Goal: Information Seeking & Learning: Learn about a topic

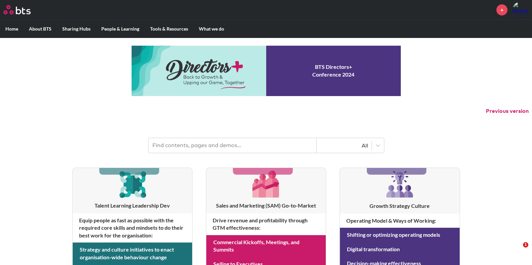
click at [265, 146] on input "text" at bounding box center [232, 145] width 168 height 15
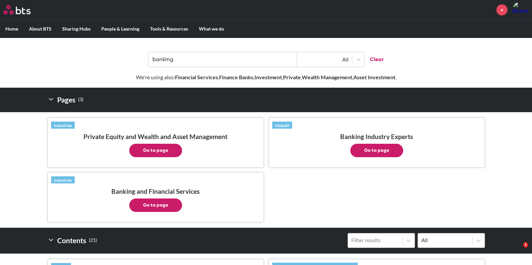
scroll to position [86, 0]
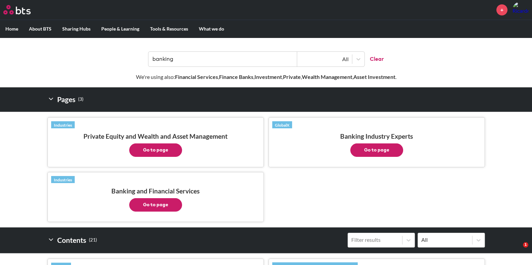
type input "banking"
click at [153, 204] on button "Go to page" at bounding box center [155, 204] width 53 height 13
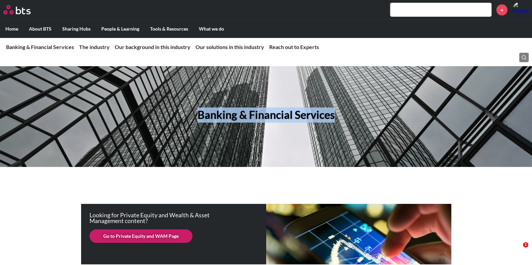
drag, startPoint x: 197, startPoint y: 116, endPoint x: 346, endPoint y: 110, distance: 149.2
click at [346, 110] on div "Banking & Financial Services" at bounding box center [266, 116] width 532 height 101
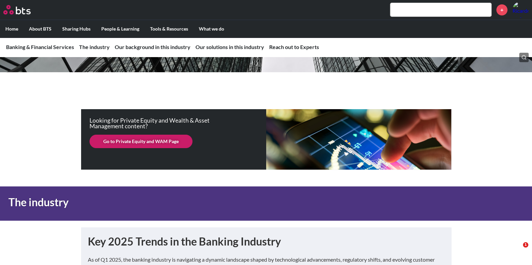
scroll to position [98, 0]
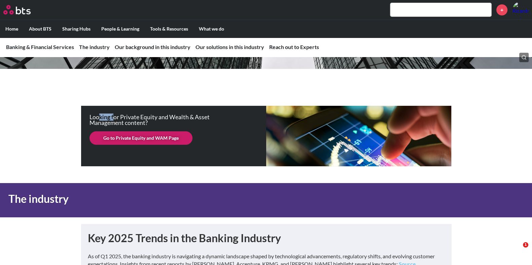
drag, startPoint x: 99, startPoint y: 117, endPoint x: 113, endPoint y: 117, distance: 14.1
click at [113, 117] on p "Looking for Private Equity and Wealth & Asset Management content?" at bounding box center [159, 120] width 141 height 12
drag, startPoint x: 127, startPoint y: 117, endPoint x: 208, endPoint y: 118, distance: 81.1
click at [208, 118] on p "Looking for Private Equity and Wealth & Asset Management content?" at bounding box center [159, 120] width 141 height 12
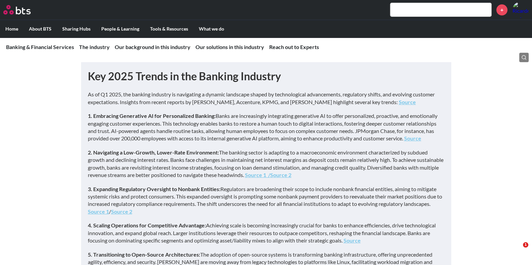
scroll to position [261, 0]
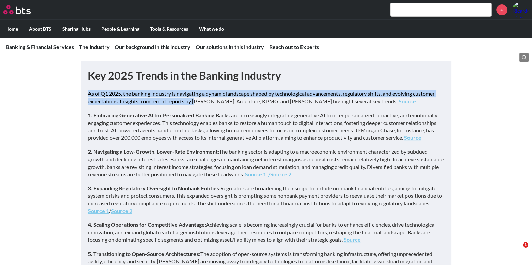
drag, startPoint x: 89, startPoint y: 95, endPoint x: 197, endPoint y: 98, distance: 108.7
click at [197, 98] on p "​As of Q1 2025, the banking industry is navigating a dynamic landscape shaped b…" at bounding box center [266, 97] width 357 height 15
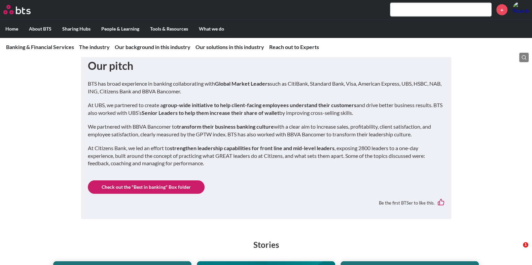
scroll to position [1680, 0]
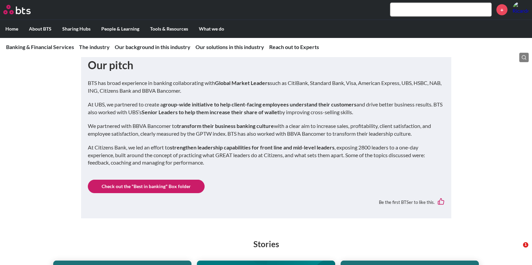
click at [158, 180] on link "Check out the "Best in banking" Box folder" at bounding box center [146, 186] width 117 height 13
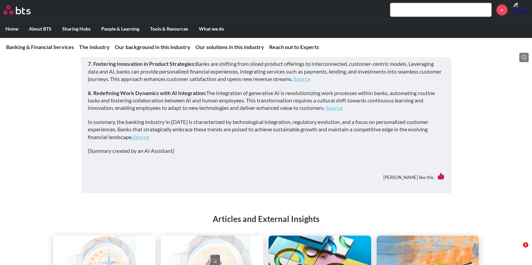
scroll to position [528, 0]
